Goal: Obtain resource: Obtain resource

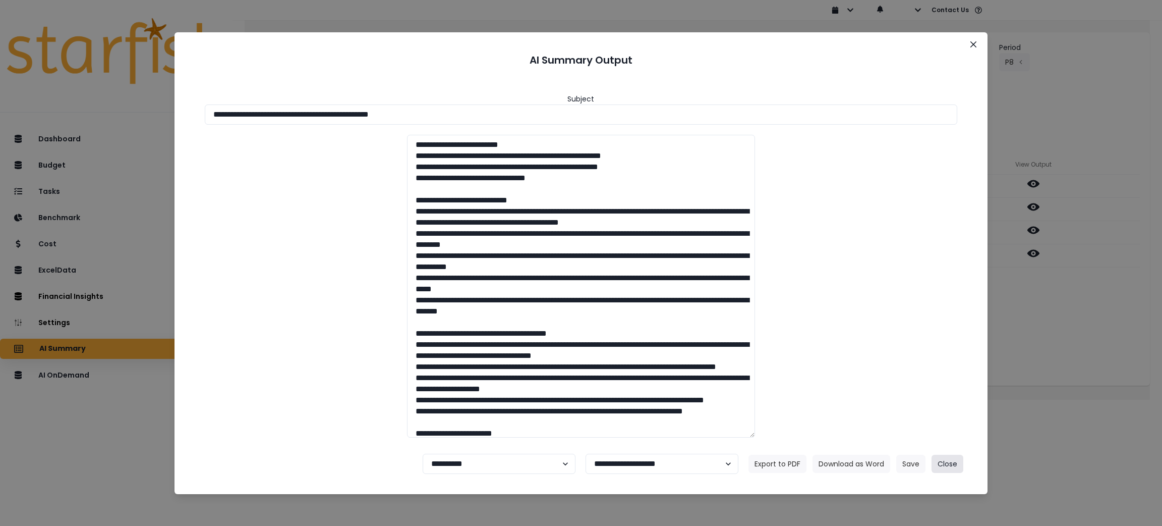
click at [957, 463] on button "Close" at bounding box center [948, 463] width 32 height 18
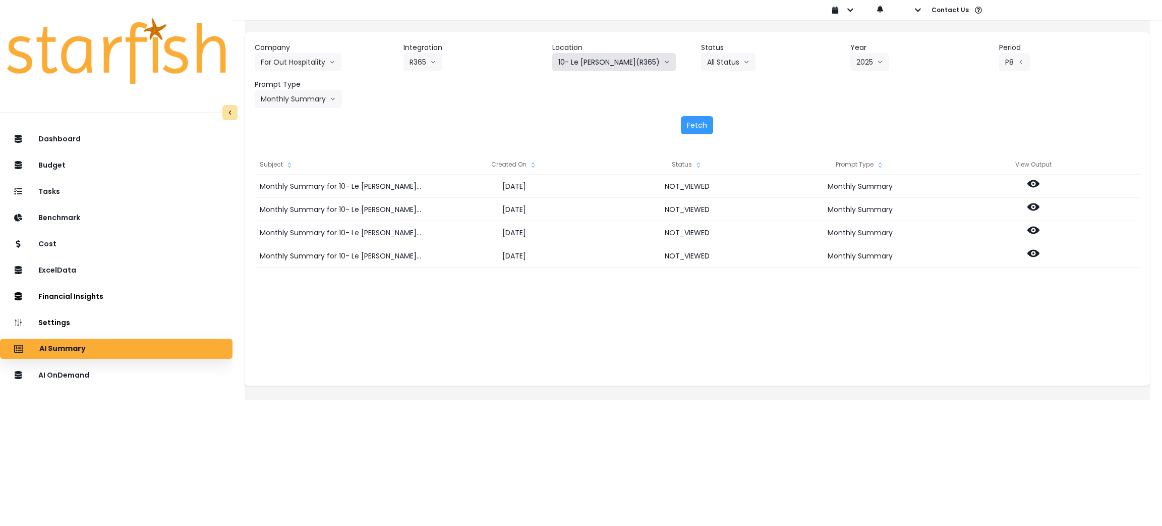
click at [625, 66] on button "10- Le [PERSON_NAME](R365)" at bounding box center [614, 62] width 124 height 18
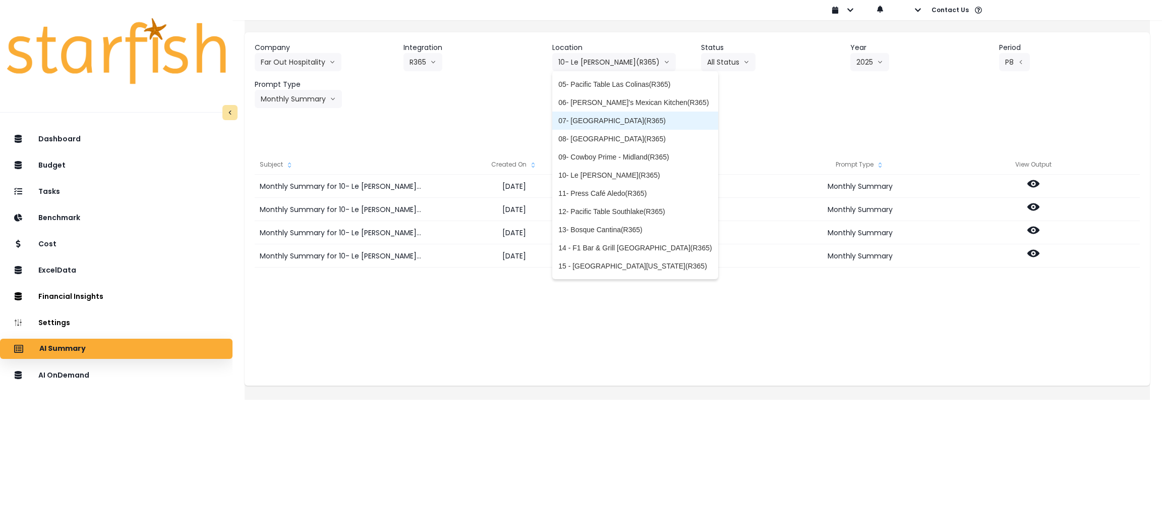
scroll to position [76, 0]
click at [591, 189] on span "11- Press Café Aledo(R365)" at bounding box center [634, 189] width 153 height 10
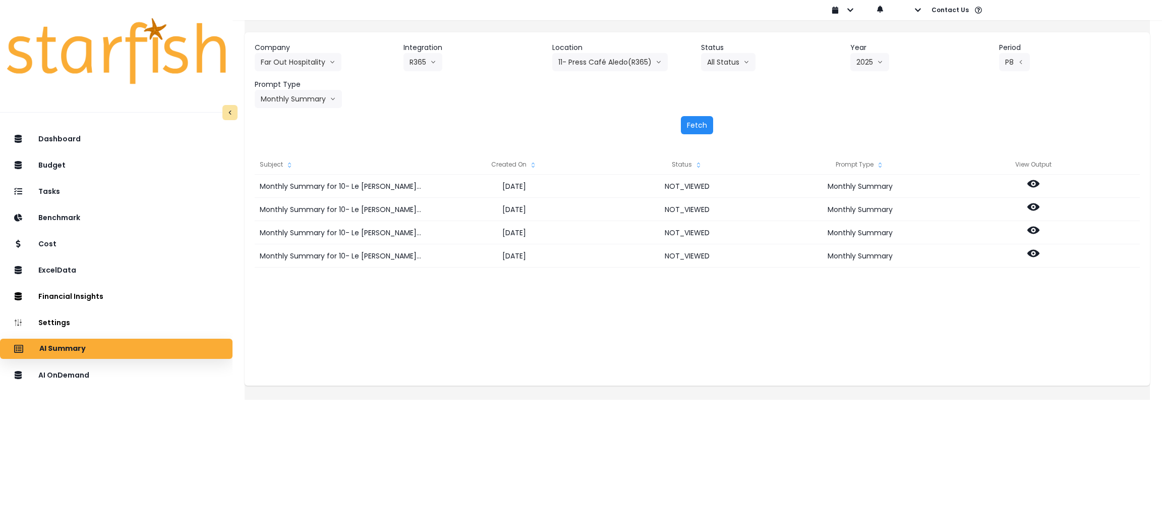
click at [697, 121] on button "Fetch" at bounding box center [697, 125] width 32 height 18
click at [728, 357] on div "Subject Created On Status Prompt Type View Output Monthly Summary for 11- Press…" at bounding box center [697, 264] width 905 height 241
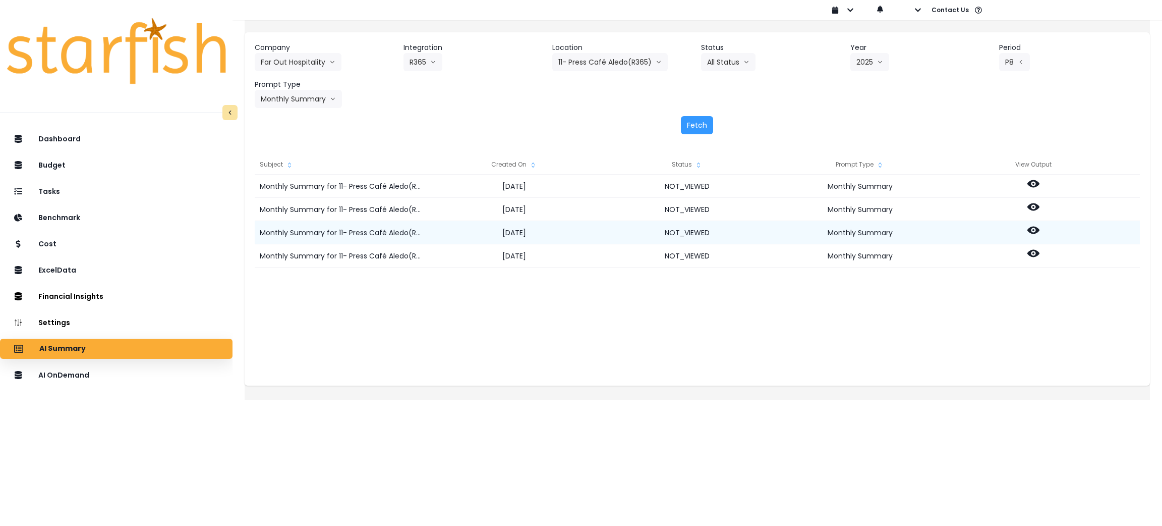
click at [1039, 235] on icon at bounding box center [1033, 230] width 12 height 12
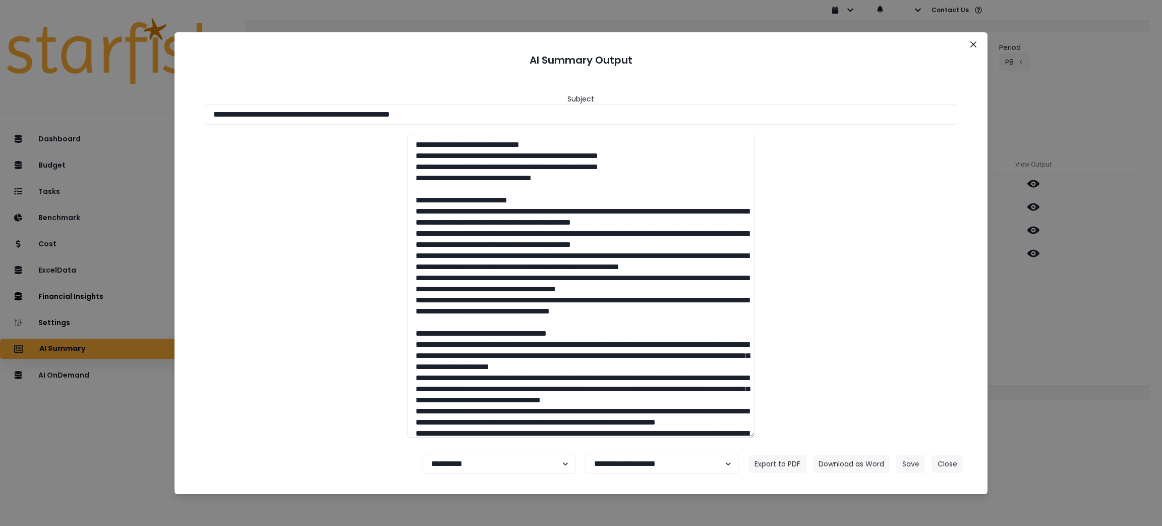
drag, startPoint x: 504, startPoint y: 117, endPoint x: 0, endPoint y: 101, distance: 504.6
click at [0, 101] on div "**********" at bounding box center [581, 263] width 1162 height 526
click at [862, 470] on button "Download as Word" at bounding box center [851, 463] width 78 height 18
click at [946, 465] on button "Close" at bounding box center [948, 463] width 32 height 18
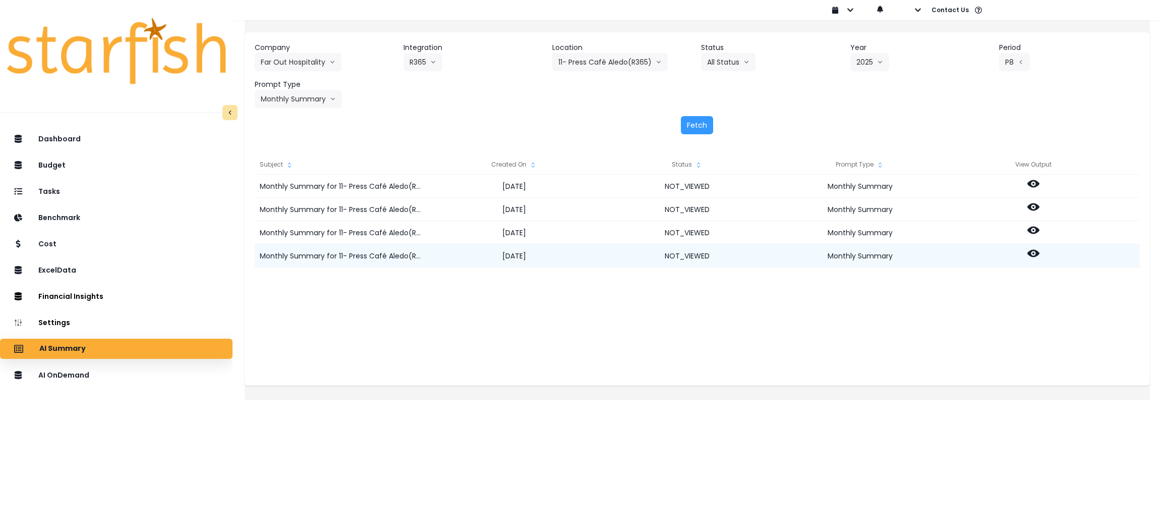
click at [1039, 250] on icon at bounding box center [1033, 254] width 12 height 8
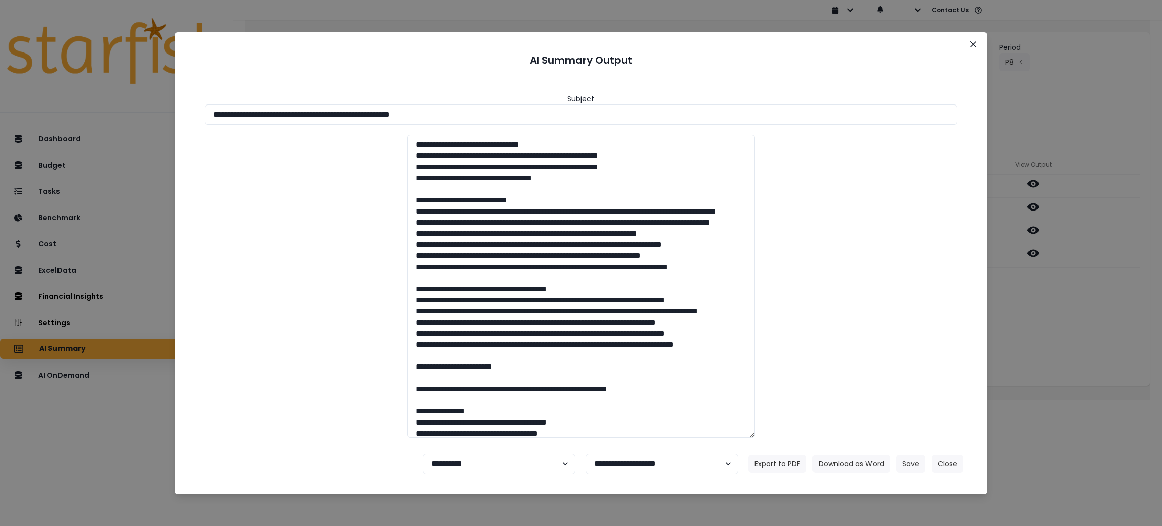
drag, startPoint x: 569, startPoint y: 108, endPoint x: 2, endPoint y: 62, distance: 569.3
click at [0, 62] on div "**********" at bounding box center [581, 263] width 1162 height 526
click at [839, 462] on button "Download as Word" at bounding box center [851, 463] width 78 height 18
click at [954, 462] on button "Close" at bounding box center [948, 463] width 32 height 18
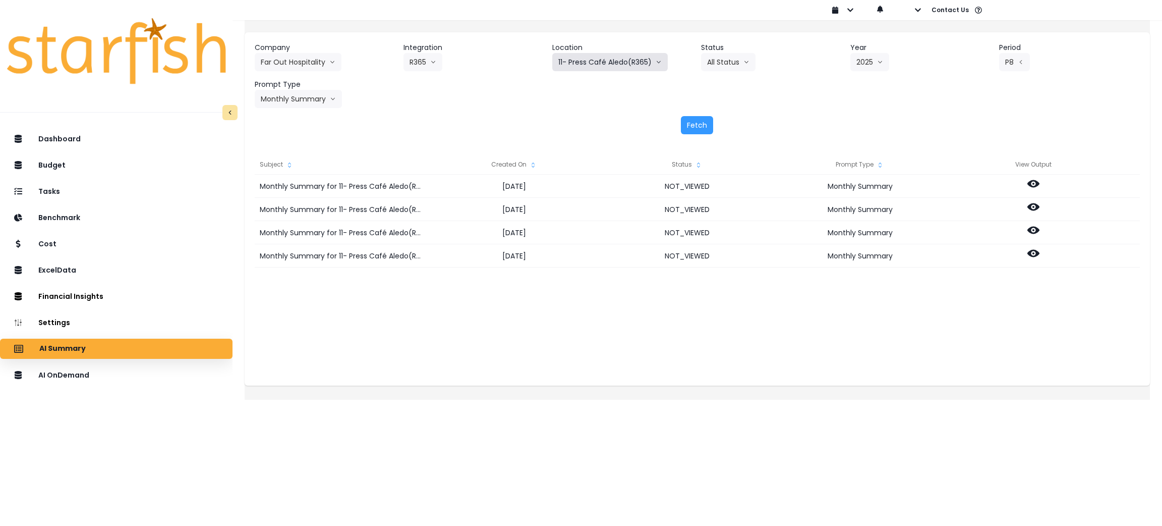
click at [618, 65] on button "11- Press Café Aledo(R365)" at bounding box center [609, 62] width 115 height 18
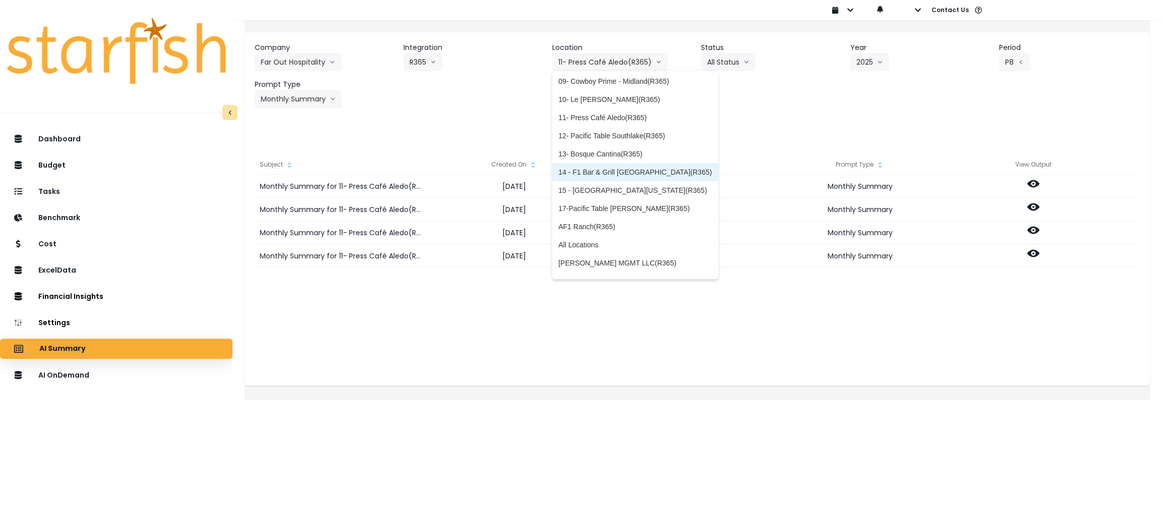
scroll to position [151, 0]
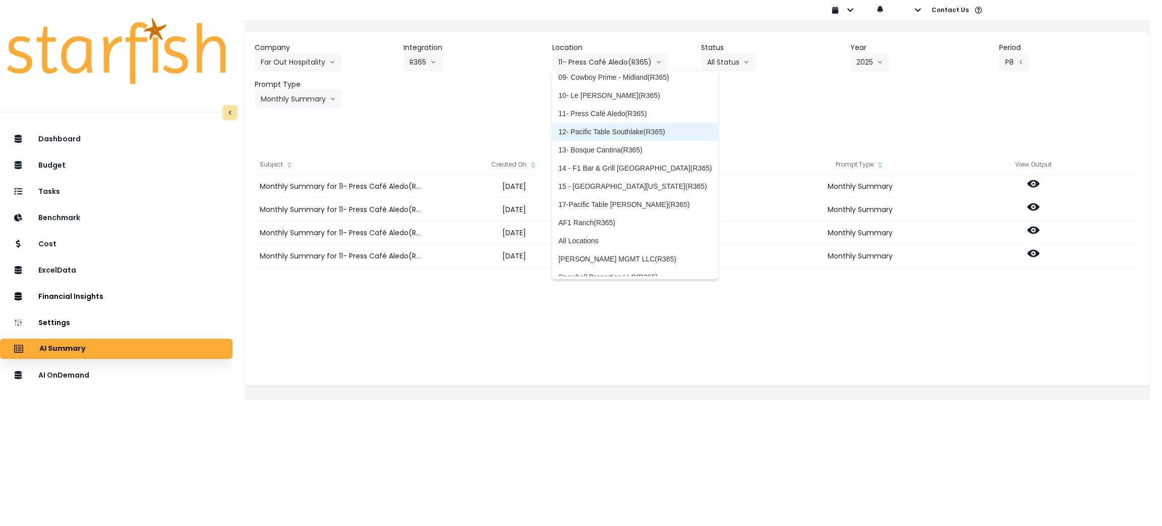
click at [582, 127] on span "12- Pacific Table Southlake(R365)" at bounding box center [634, 132] width 153 height 10
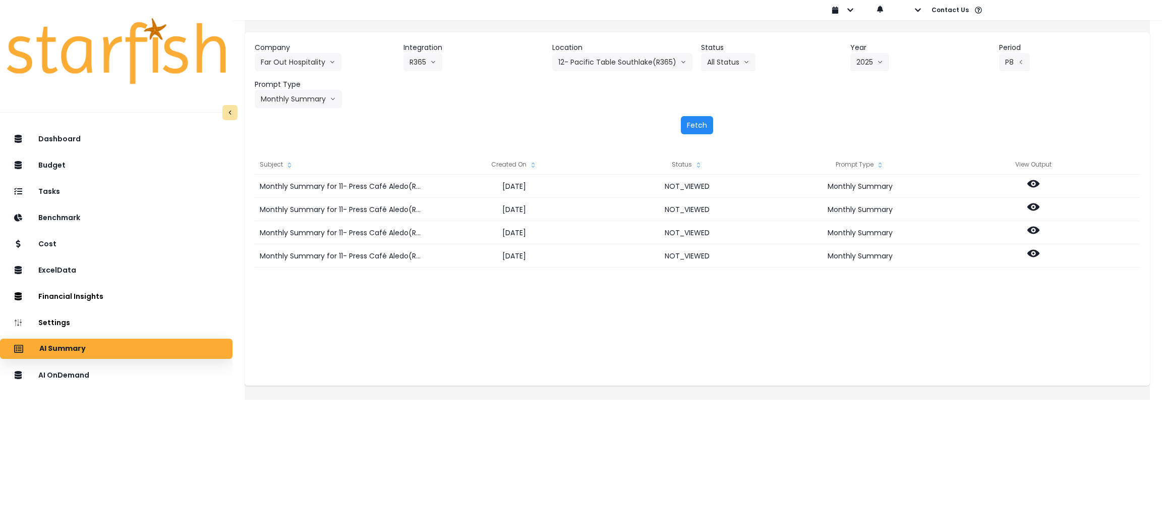
click at [704, 120] on button "Fetch" at bounding box center [697, 125] width 32 height 18
click at [786, 377] on div "Subject Created On Status Prompt Type View Output Monthly Summary for 12- Pacif…" at bounding box center [697, 264] width 905 height 241
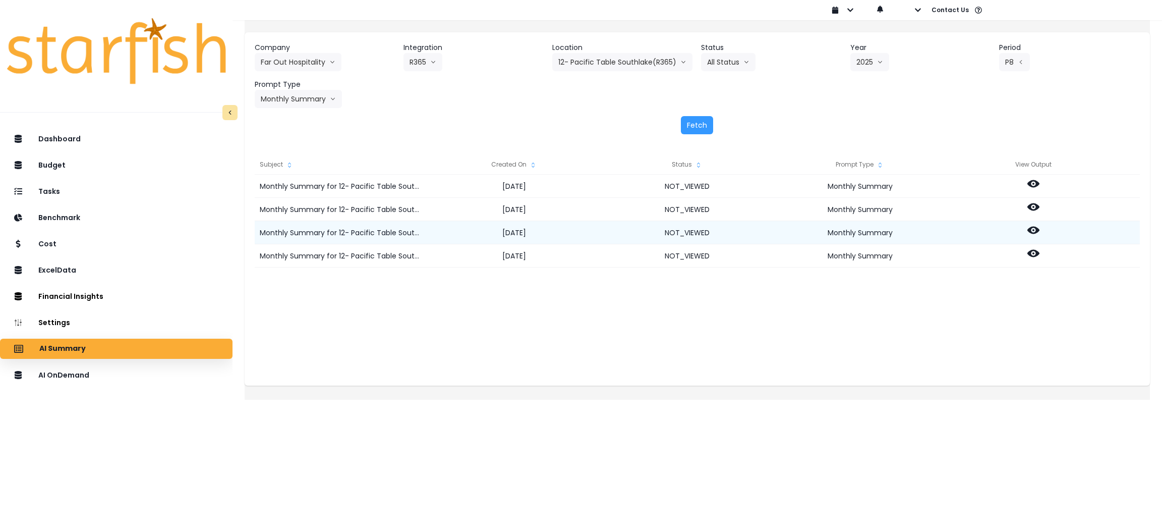
click at [1039, 231] on icon at bounding box center [1033, 230] width 12 height 8
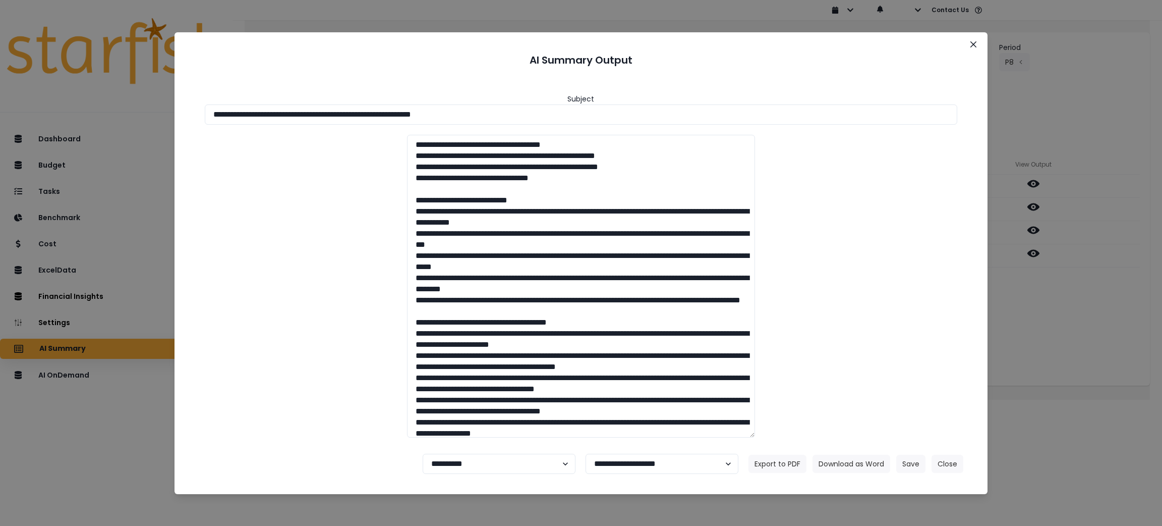
drag, startPoint x: 527, startPoint y: 122, endPoint x: 120, endPoint y: 150, distance: 408.4
click at [25, 115] on div "**********" at bounding box center [581, 263] width 1162 height 526
click at [869, 466] on button "Download as Word" at bounding box center [851, 463] width 78 height 18
click at [1086, 341] on div "**********" at bounding box center [581, 263] width 1162 height 526
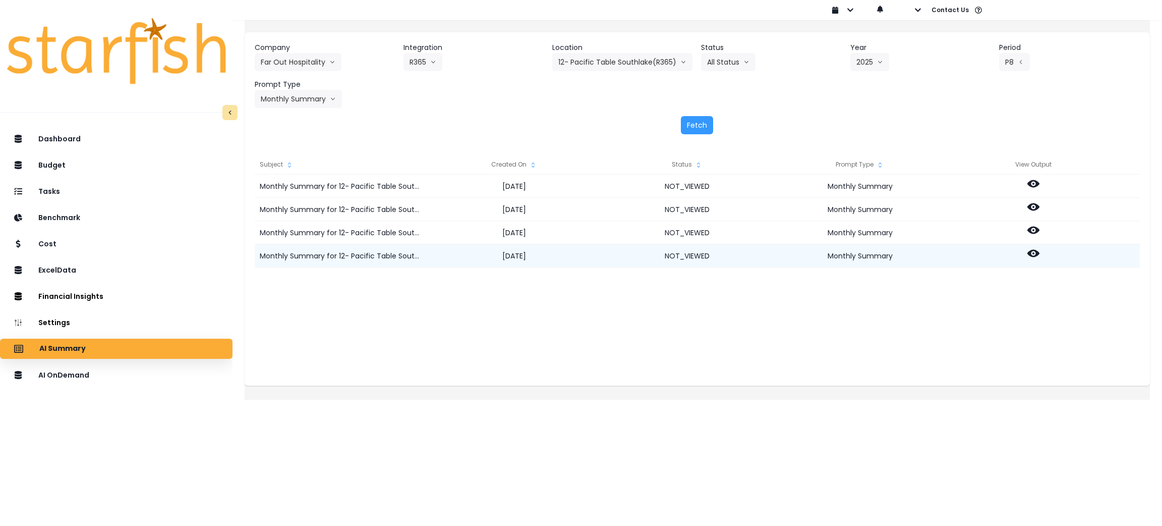
click at [1039, 248] on icon at bounding box center [1033, 253] width 12 height 12
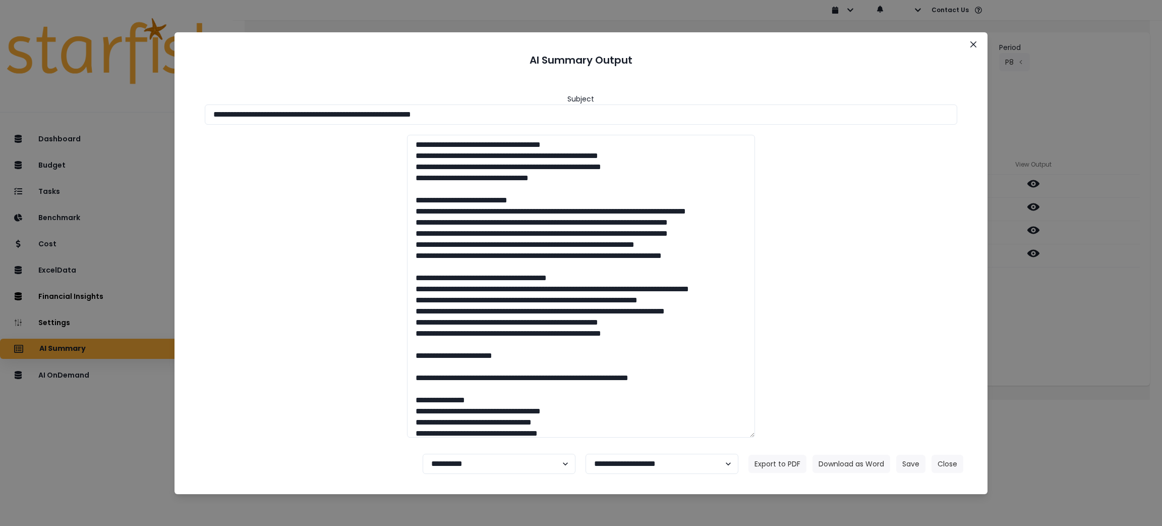
drag, startPoint x: 498, startPoint y: 117, endPoint x: 0, endPoint y: 80, distance: 499.1
click at [0, 80] on div "**********" at bounding box center [581, 263] width 1162 height 526
click at [852, 460] on button "Download as Word" at bounding box center [851, 463] width 78 height 18
click at [953, 461] on button "Close" at bounding box center [948, 463] width 32 height 18
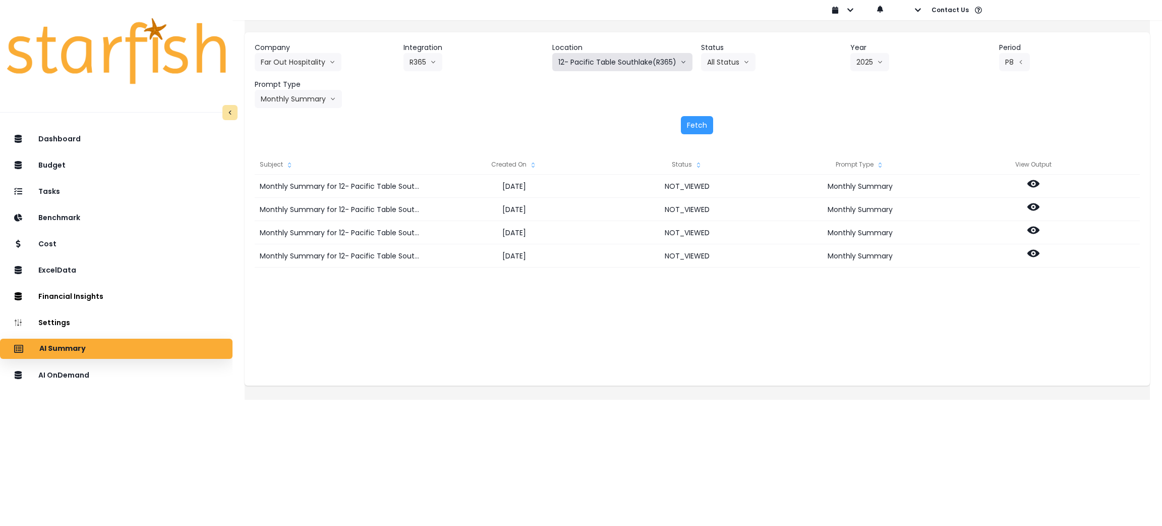
click at [625, 68] on button "12- Pacific Table Southlake(R365)" at bounding box center [622, 62] width 140 height 18
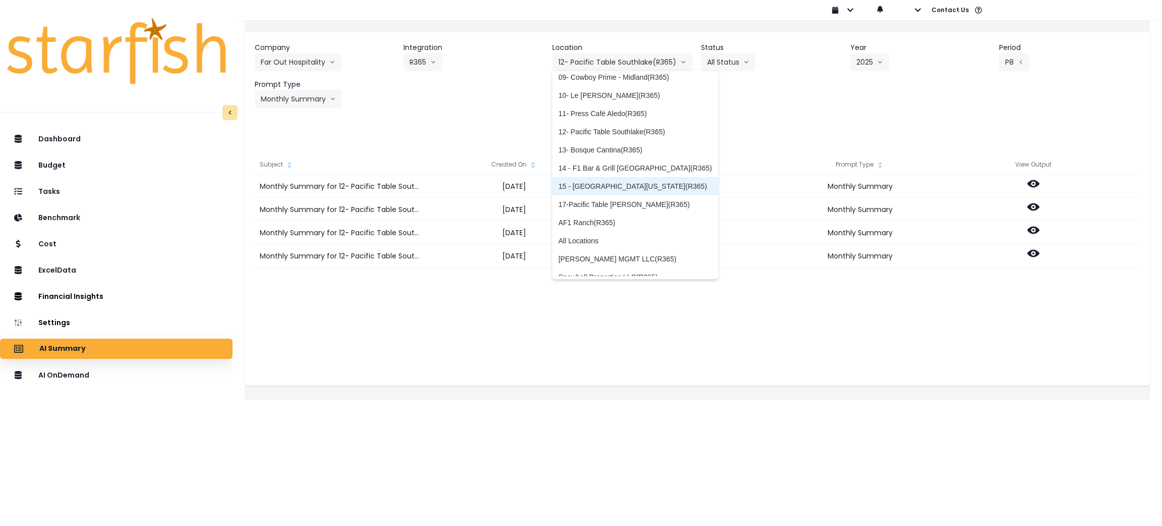
click at [602, 144] on li "13- Bosque Cantina(R365)" at bounding box center [634, 150] width 165 height 18
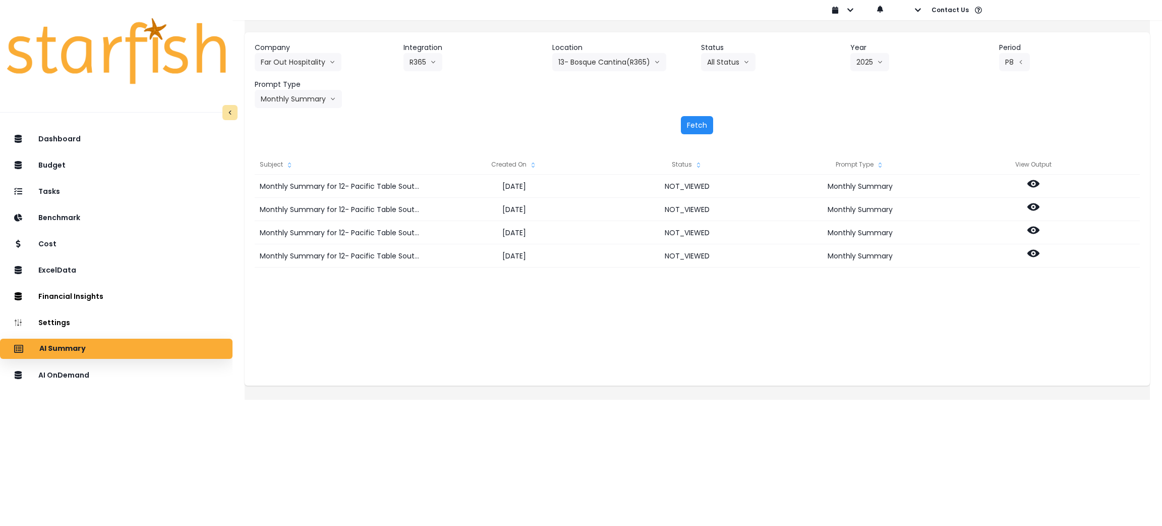
click at [694, 124] on button "Fetch" at bounding box center [697, 125] width 32 height 18
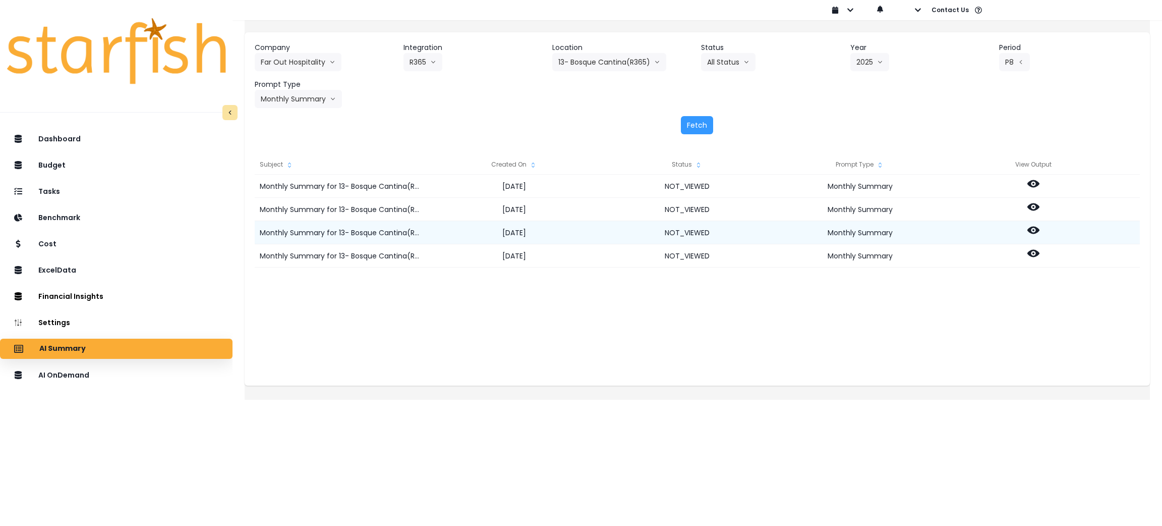
click at [1034, 229] on circle at bounding box center [1033, 230] width 2 height 2
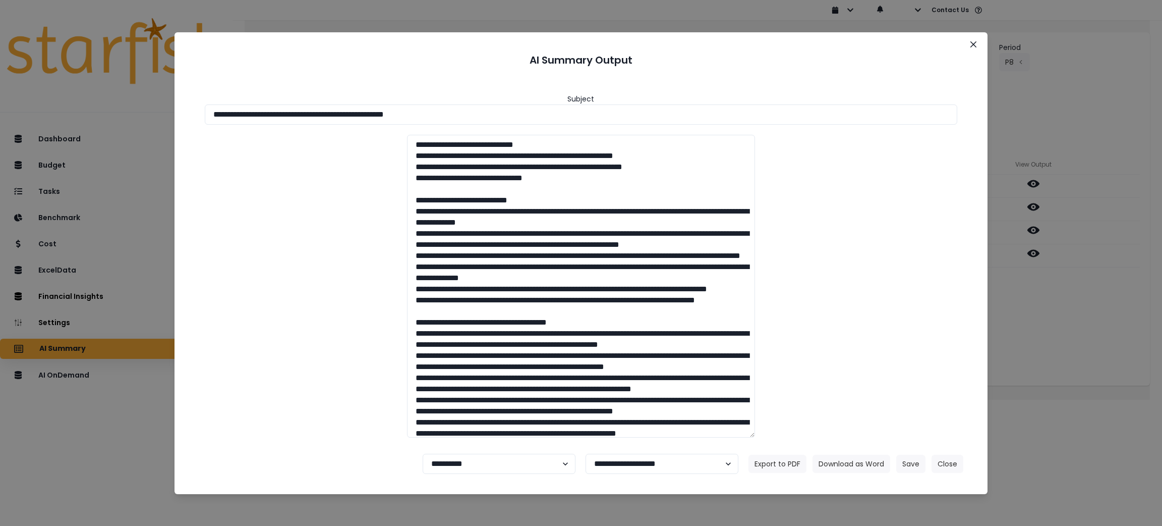
drag, startPoint x: 493, startPoint y: 121, endPoint x: 0, endPoint y: 111, distance: 492.8
click at [0, 111] on div "**********" at bounding box center [581, 263] width 1162 height 526
click at [843, 463] on button "Download as Word" at bounding box center [851, 463] width 78 height 18
click at [1103, 374] on div "**********" at bounding box center [581, 263] width 1162 height 526
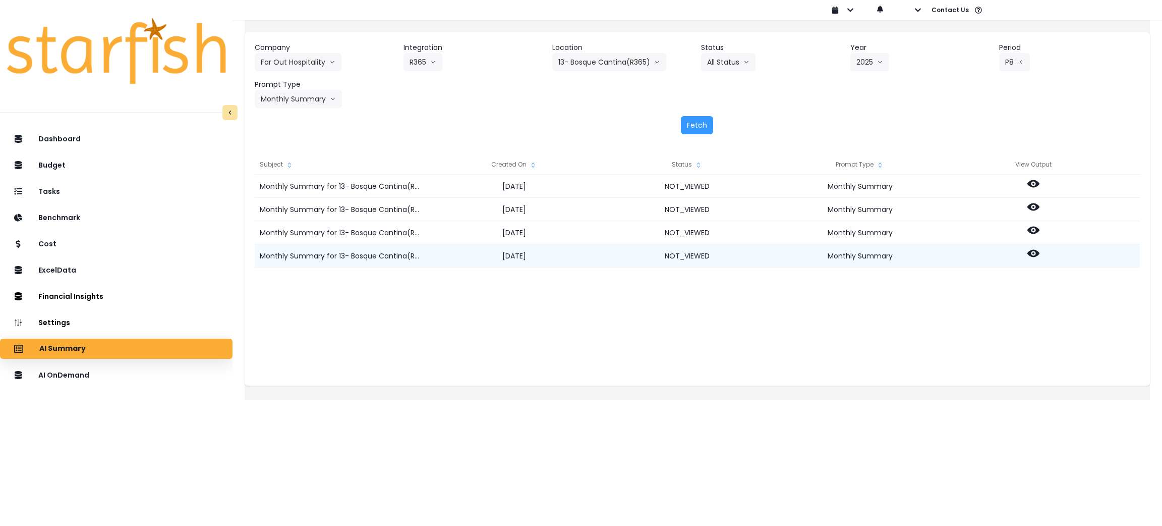
click at [1039, 248] on icon at bounding box center [1033, 253] width 12 height 12
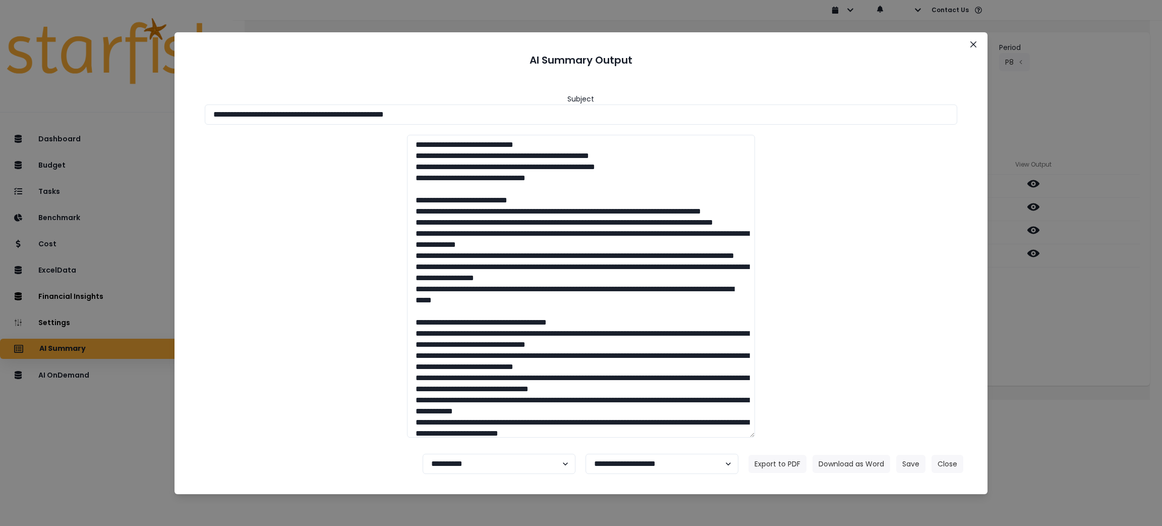
drag, startPoint x: 471, startPoint y: 118, endPoint x: 17, endPoint y: 119, distance: 453.4
click at [17, 119] on div "**********" at bounding box center [581, 263] width 1162 height 526
click at [844, 457] on button "Download as Word" at bounding box center [851, 463] width 78 height 18
click at [970, 41] on icon "Close" at bounding box center [973, 44] width 6 height 6
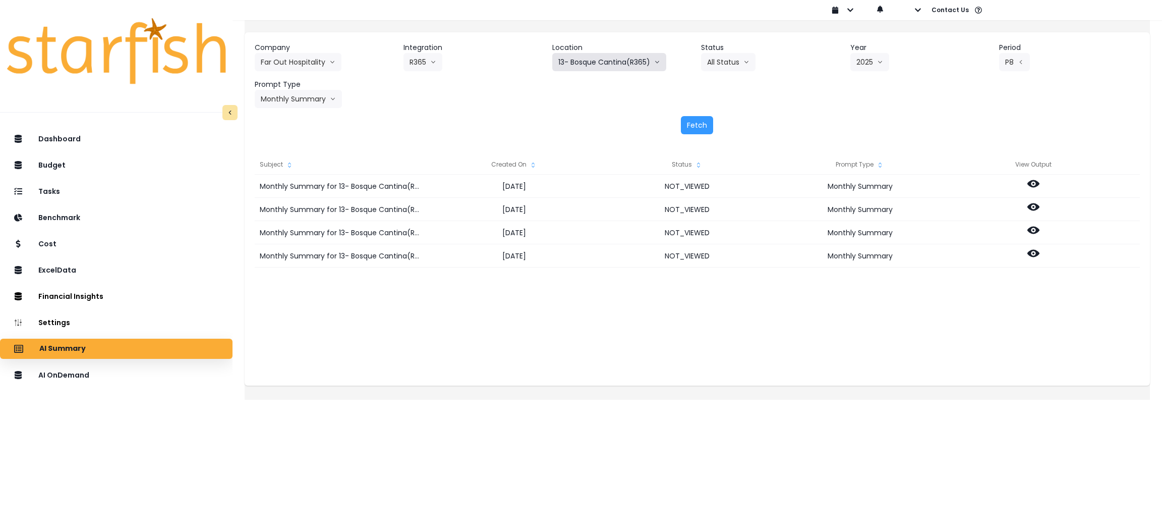
click at [589, 59] on button "13- Bosque Cantina(R365)" at bounding box center [609, 62] width 114 height 18
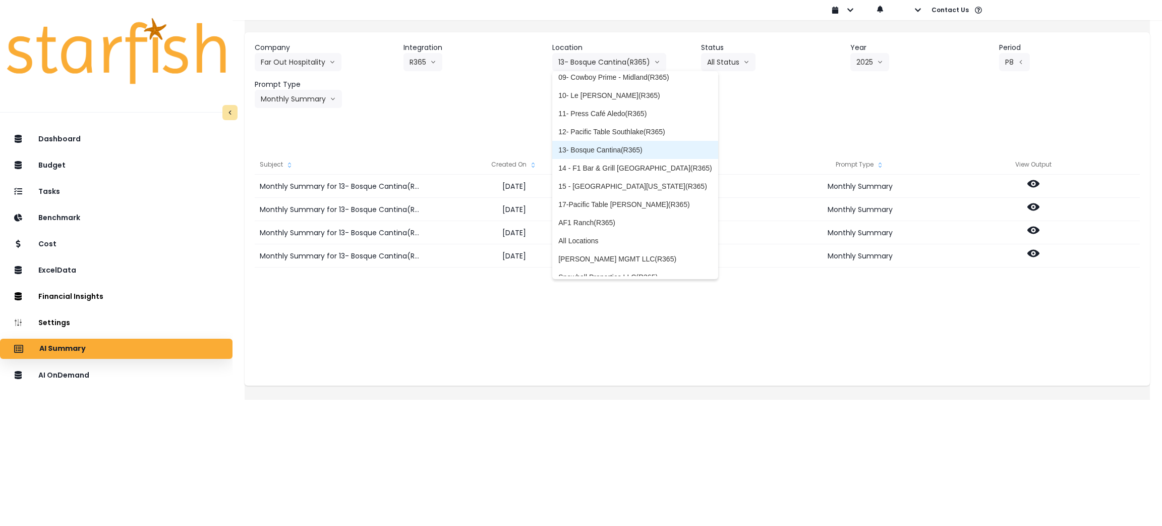
scroll to position [161, 0]
click at [596, 156] on span "14 - F1 Bar & Grill [GEOGRAPHIC_DATA](R365)" at bounding box center [634, 158] width 153 height 10
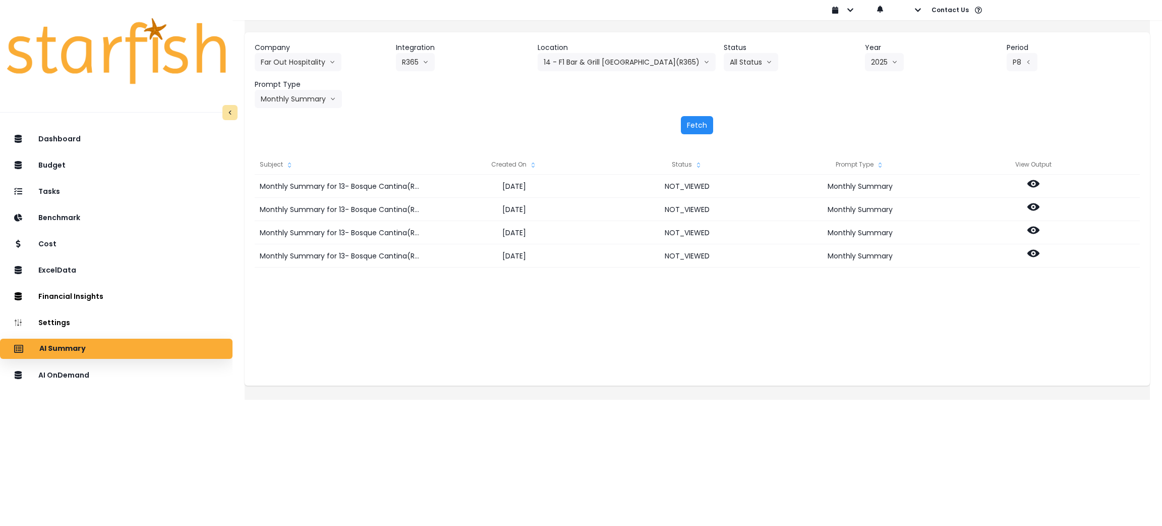
click at [700, 127] on button "Fetch" at bounding box center [697, 125] width 32 height 18
click at [580, 308] on div "Monthly Summary for 14 - F1 Bar & Grill [GEOGRAPHIC_DATA](R365) for P8 2025 [DA…" at bounding box center [697, 275] width 885 height 202
click at [1096, 86] on div "Company Far Out Hospitality 86 Costs Asti Bagel Cafe Balance Grille Bald Ginger…" at bounding box center [697, 75] width 885 height 66
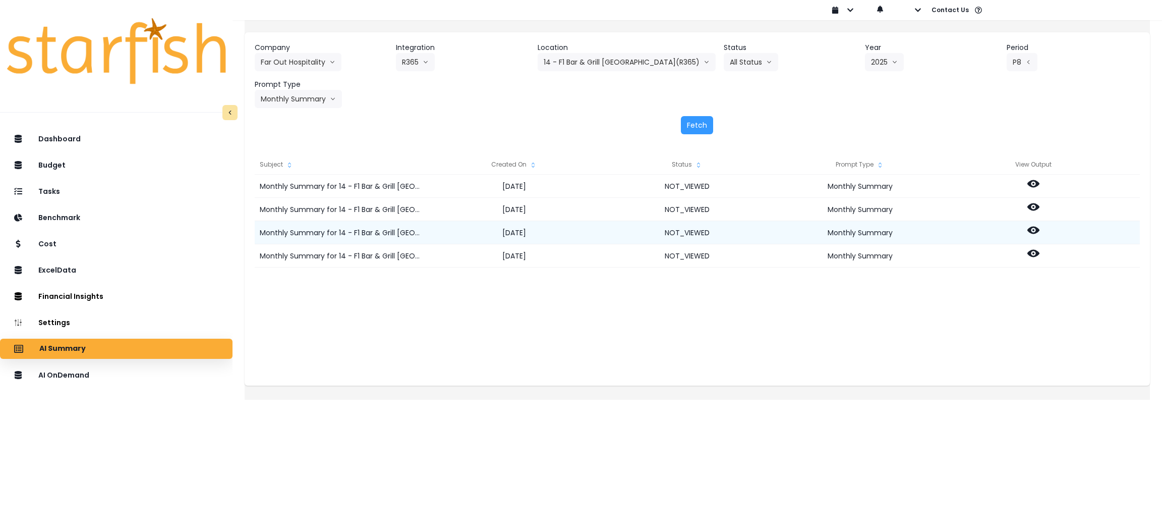
click at [1039, 228] on icon at bounding box center [1033, 230] width 12 height 8
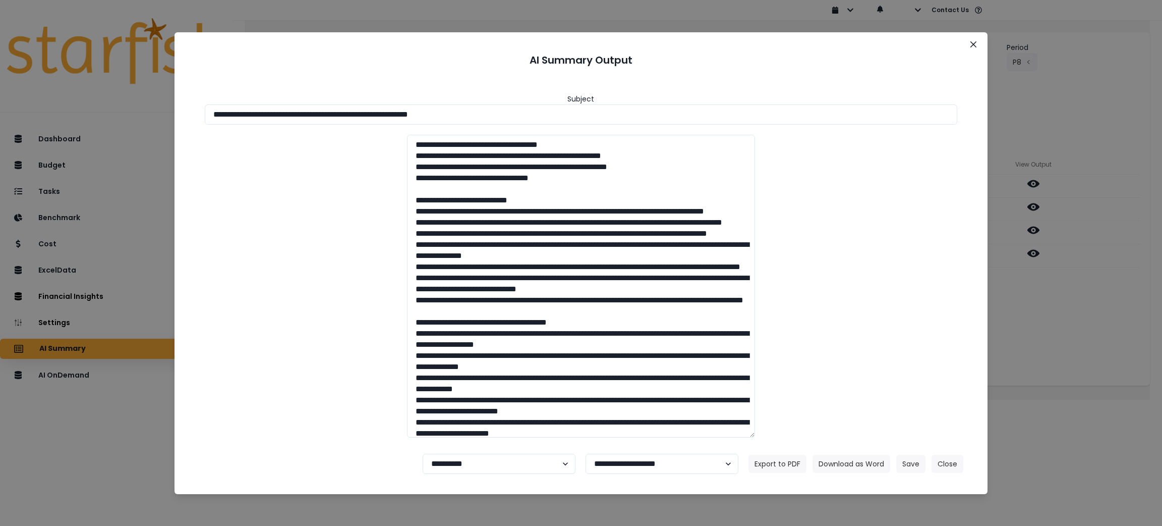
drag, startPoint x: 513, startPoint y: 117, endPoint x: 0, endPoint y: 110, distance: 513.4
click at [0, 110] on div "**********" at bounding box center [581, 263] width 1162 height 526
click at [842, 462] on button "Download as Word" at bounding box center [851, 463] width 78 height 18
click at [1093, 364] on div "**********" at bounding box center [581, 263] width 1162 height 526
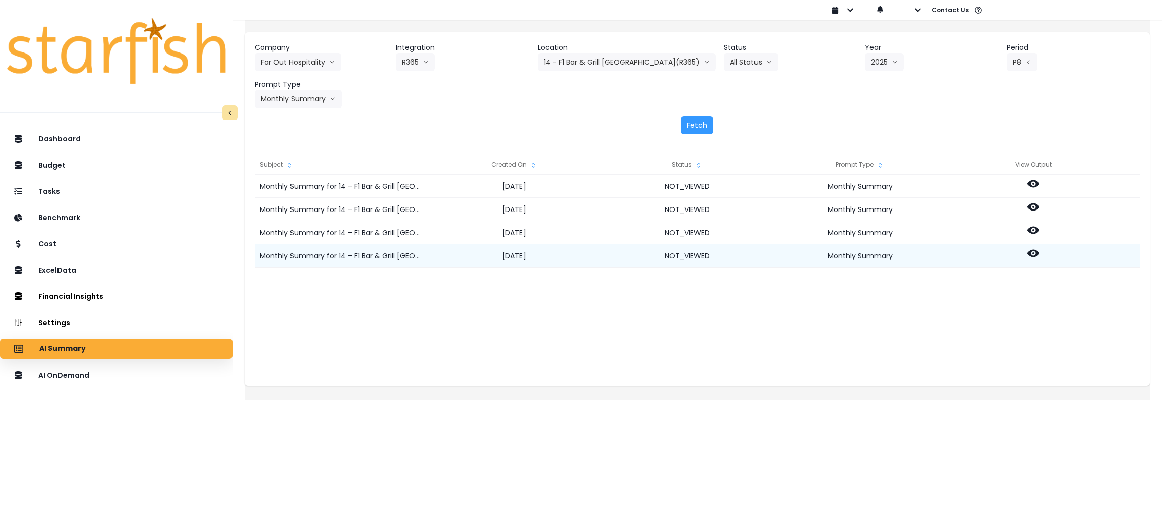
click at [1039, 248] on icon at bounding box center [1033, 253] width 12 height 12
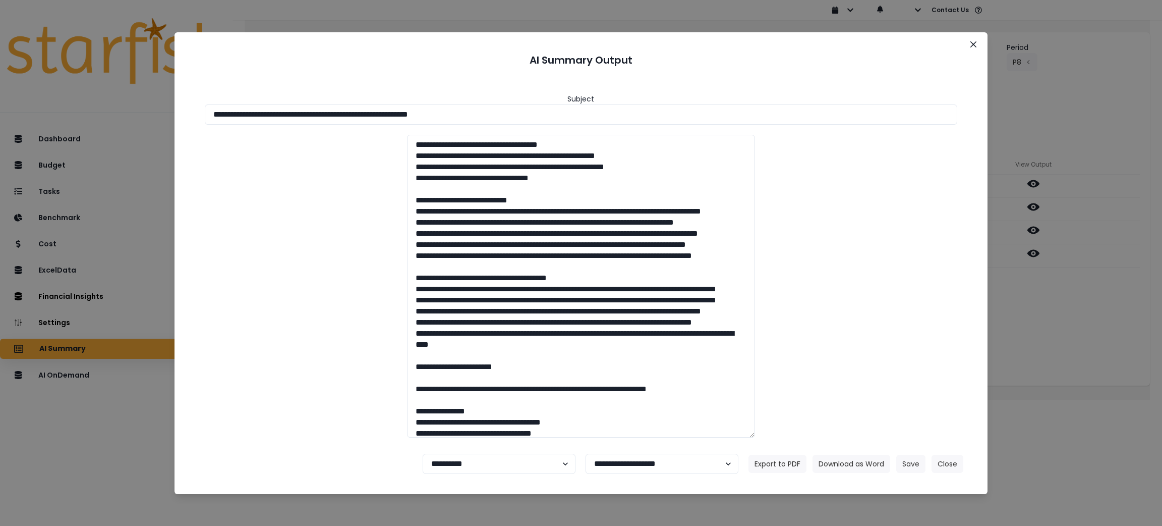
drag, startPoint x: 501, startPoint y: 117, endPoint x: 0, endPoint y: 116, distance: 501.3
click at [0, 116] on div "**********" at bounding box center [581, 263] width 1162 height 526
click at [837, 455] on button "Download as Word" at bounding box center [851, 463] width 78 height 18
click at [944, 463] on button "Close" at bounding box center [948, 463] width 32 height 18
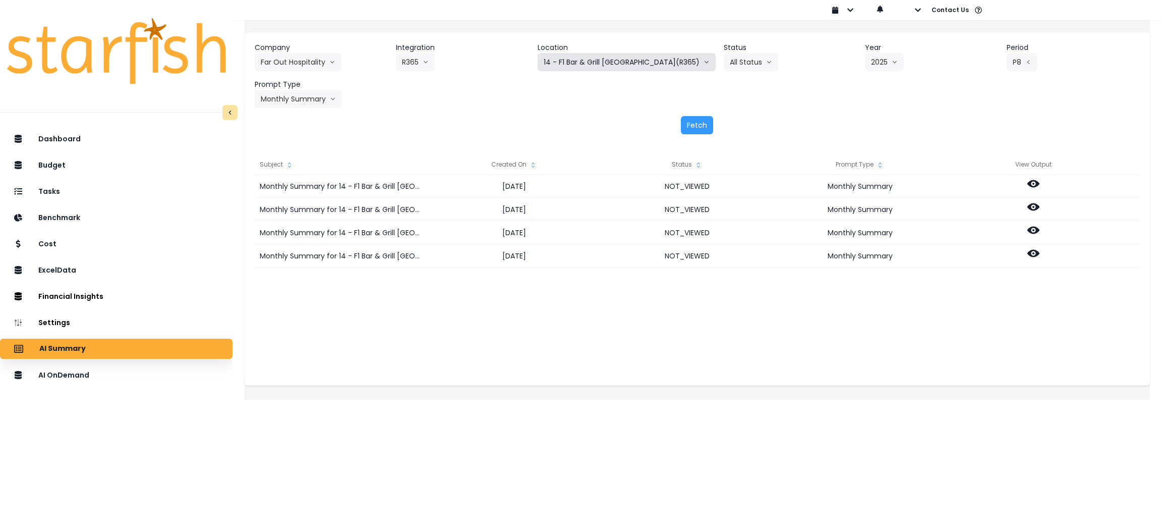
click at [649, 63] on button "14 - F1 Bar & Grill [GEOGRAPHIC_DATA](R365)" at bounding box center [627, 62] width 178 height 18
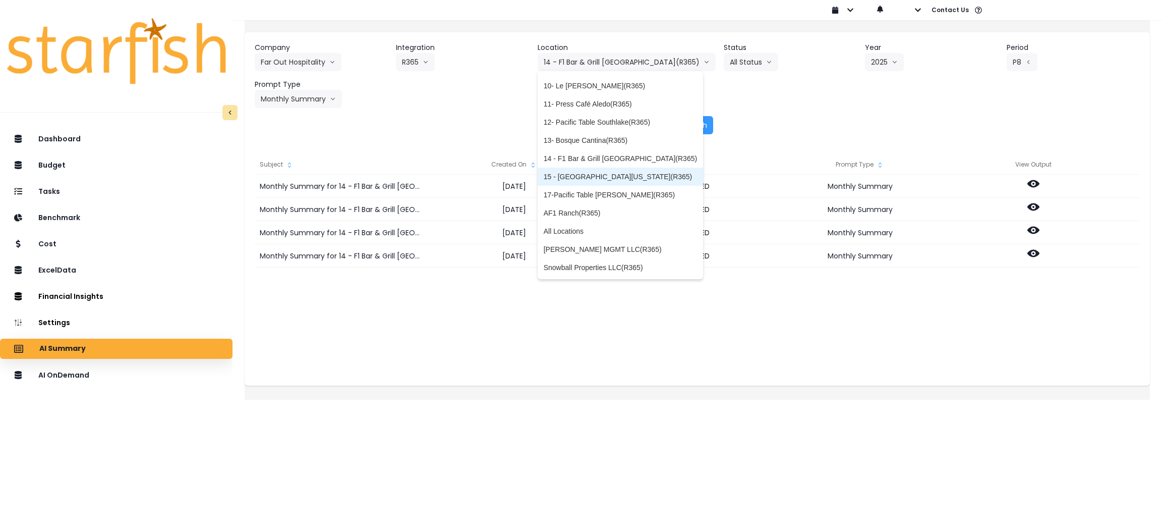
click at [580, 177] on span "15 - [GEOGRAPHIC_DATA][US_STATE](R365)" at bounding box center [620, 176] width 153 height 10
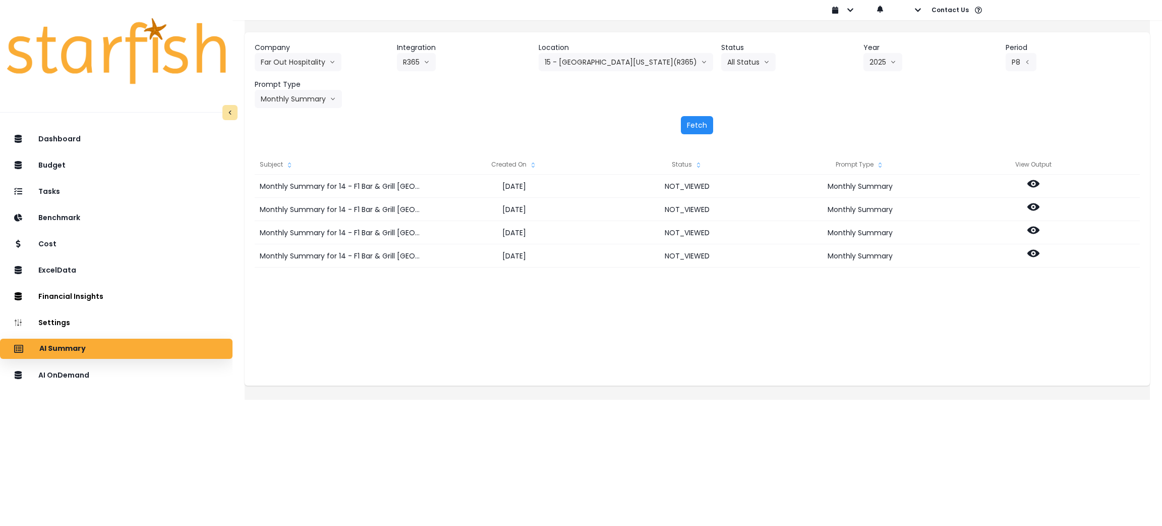
click at [688, 125] on button "Fetch" at bounding box center [697, 125] width 32 height 18
click at [628, 60] on button "15 - [GEOGRAPHIC_DATA][US_STATE](R365)" at bounding box center [626, 62] width 174 height 18
click at [792, 87] on div "Company Far Out Hospitality 86 Costs Asti Bagel Cafe Balance Grille Bald Ginger…" at bounding box center [697, 75] width 885 height 66
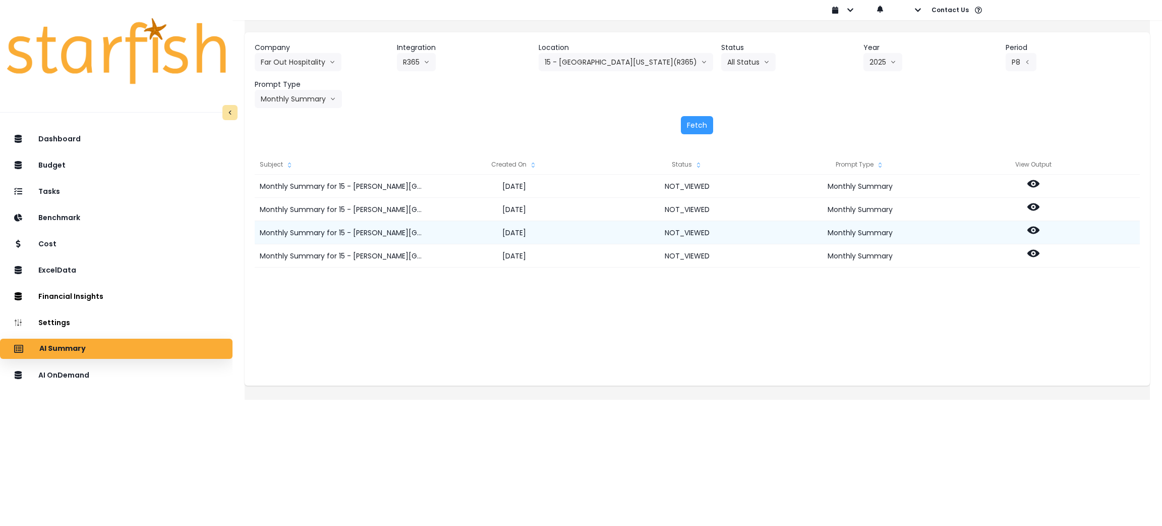
click at [1039, 230] on icon at bounding box center [1033, 230] width 12 height 8
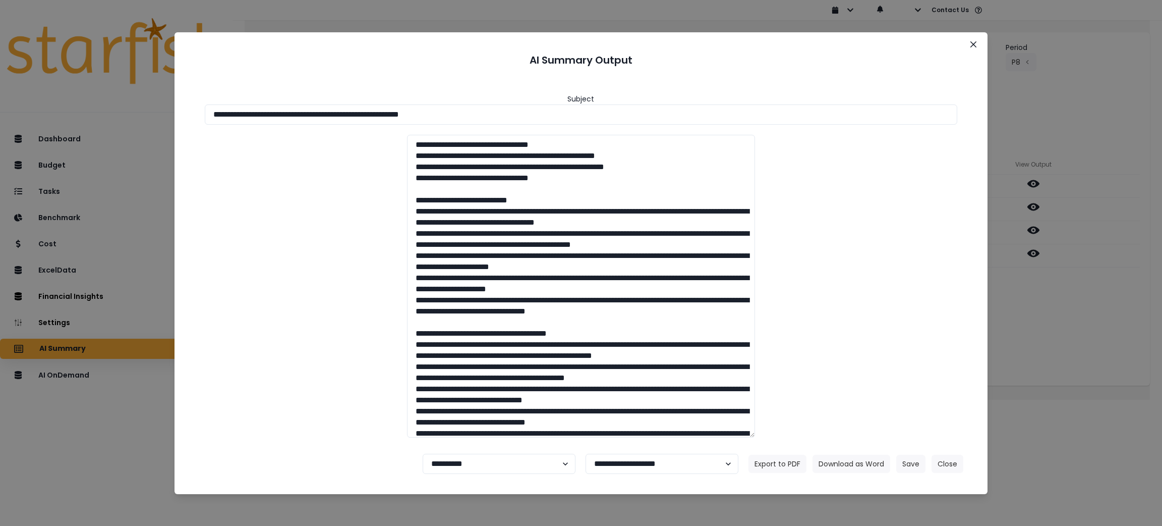
drag, startPoint x: 508, startPoint y: 113, endPoint x: 0, endPoint y: 105, distance: 507.9
click at [0, 105] on div "**********" at bounding box center [581, 263] width 1162 height 526
click at [865, 471] on button "Download as Word" at bounding box center [851, 463] width 78 height 18
drag, startPoint x: 1063, startPoint y: 341, endPoint x: 1062, endPoint y: 334, distance: 7.6
click at [1063, 341] on div "**********" at bounding box center [581, 263] width 1162 height 526
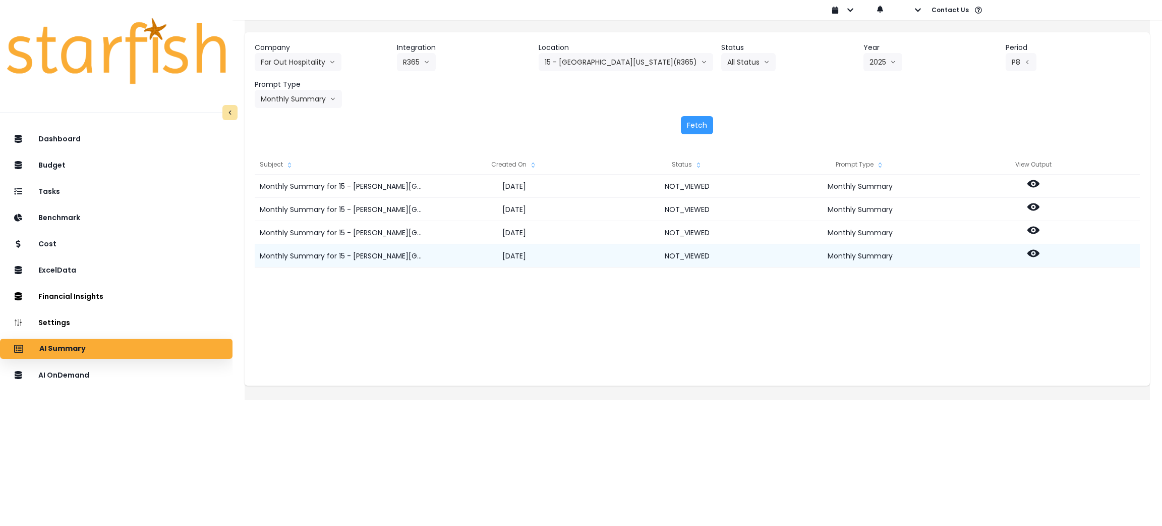
click at [1049, 251] on div at bounding box center [1033, 255] width 173 height 23
click at [1039, 251] on icon at bounding box center [1033, 254] width 12 height 8
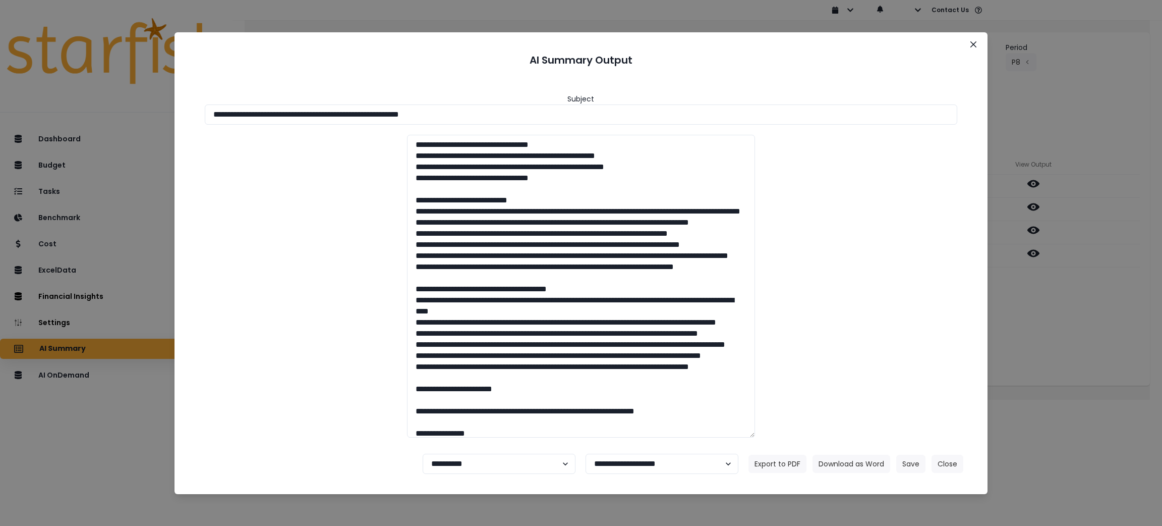
drag, startPoint x: 509, startPoint y: 118, endPoint x: 22, endPoint y: 117, distance: 486.7
click at [20, 117] on div "**********" at bounding box center [581, 263] width 1162 height 526
click at [842, 461] on button "Download as Word" at bounding box center [851, 463] width 78 height 18
